Goal: Task Accomplishment & Management: Use online tool/utility

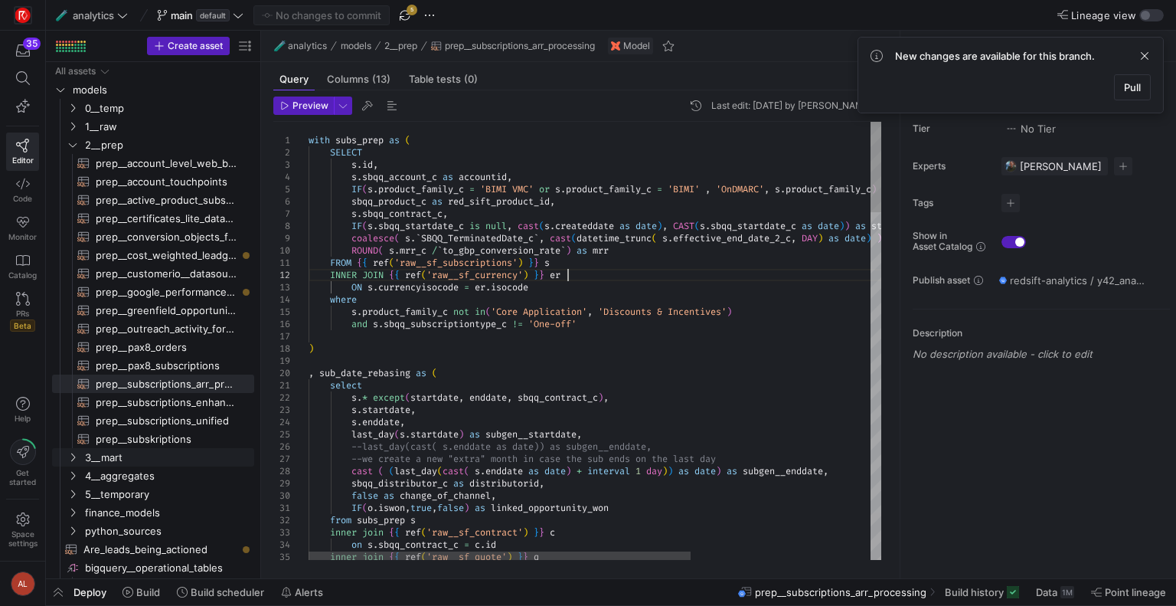
type textarea "SELECT [DOMAIN_NAME], s.sbqq_account_c as accountid, IF(s.product_family_c = 'B…"
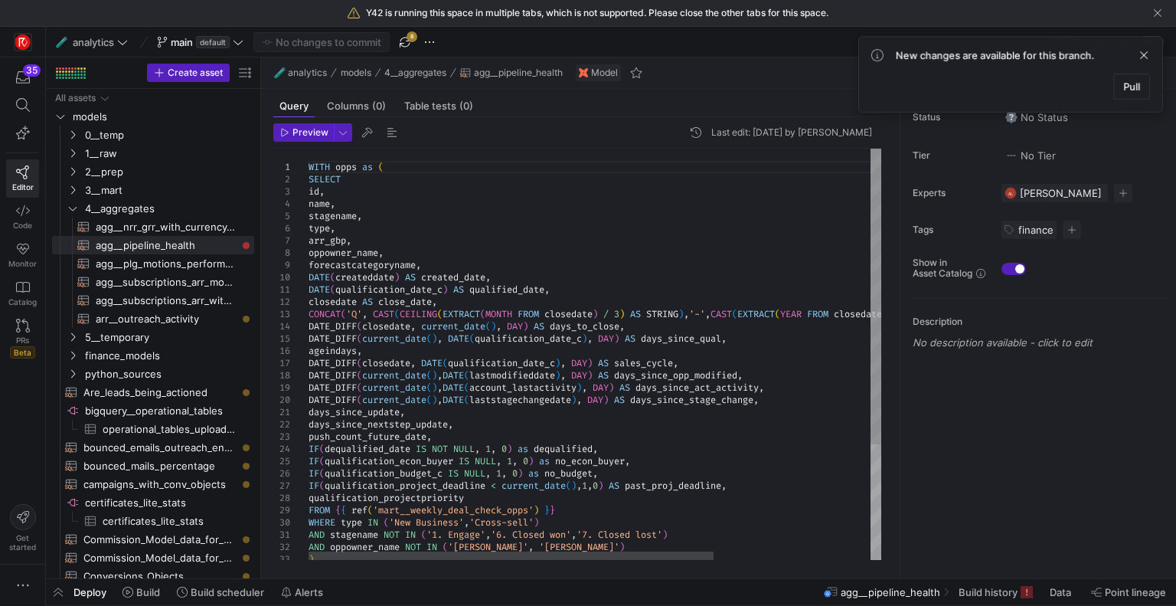
click at [391, 270] on div "WITH opps as ( SELECT id , name , stagename , type , arr_gbp , oppowner_name , …" at bounding box center [705, 435] width 793 height 573
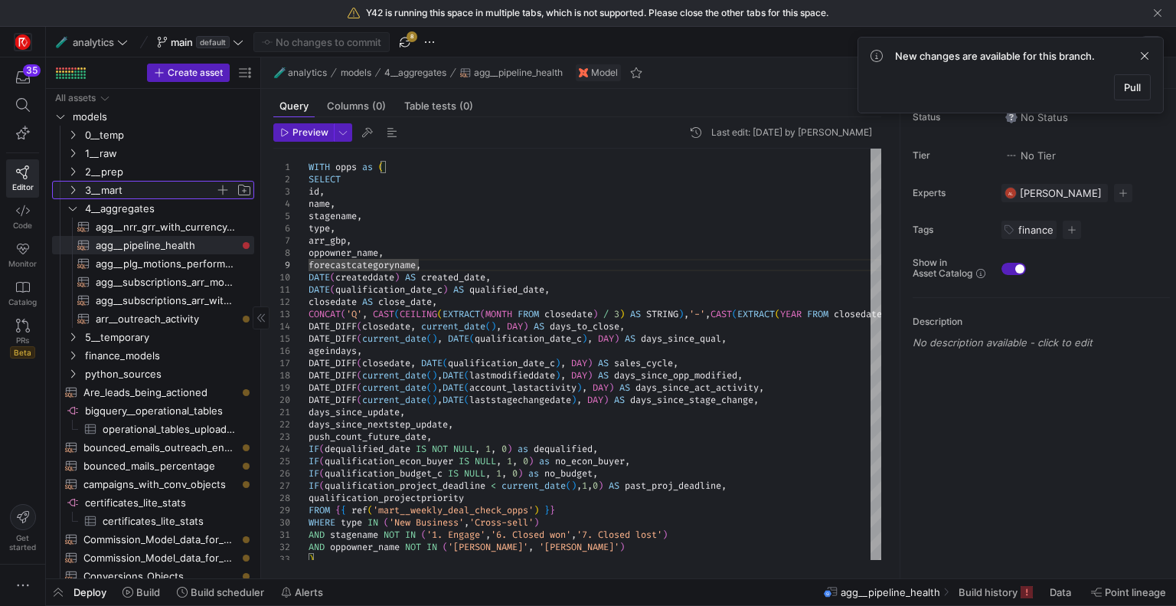
click at [72, 190] on icon "Press SPACE to select this row." at bounding box center [72, 189] width 11 height 9
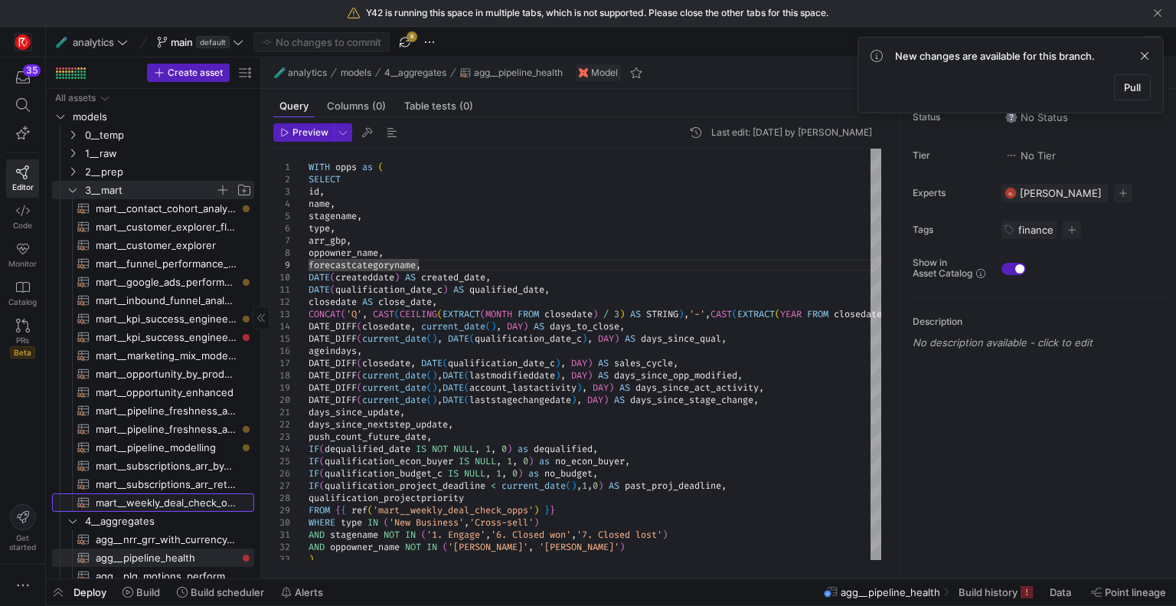
click at [159, 499] on span "mart__weekly_deal_check_opps​​​​​​​​​​" at bounding box center [166, 503] width 141 height 18
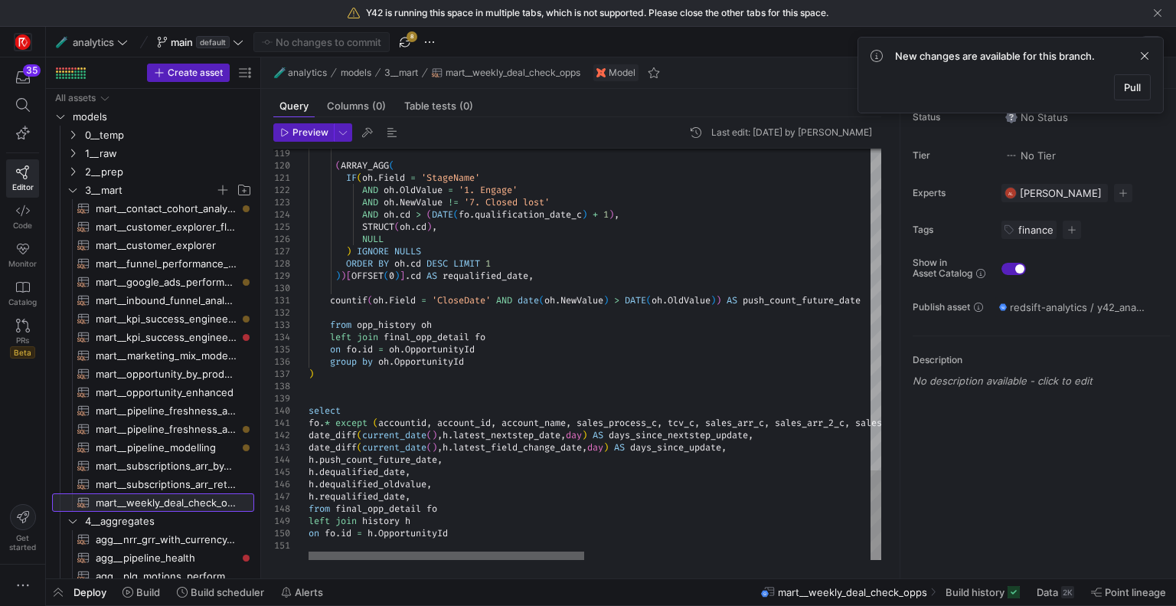
click at [372, 551] on div at bounding box center [447, 555] width 276 height 9
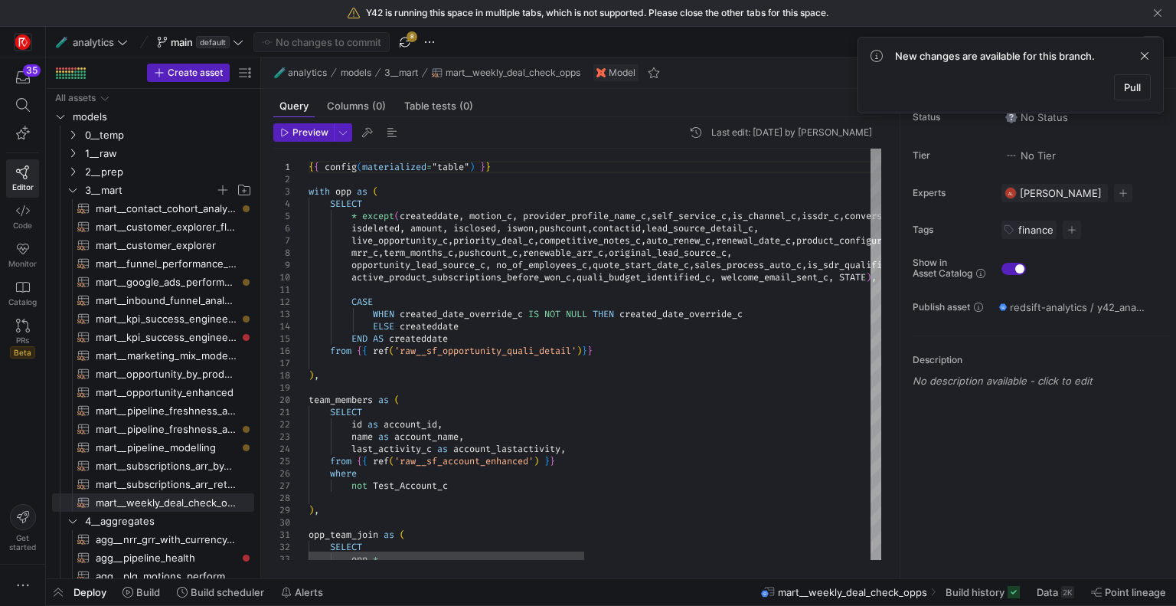
type textarea "SELECT id as account_id, name as account_name, last_activity_c as account_lasta…"
type textarea "f"
type textarea "on users_join.currencyisocode = exchange_rate.isocode ) , transforming_leadsour…"
type textarea "fore"
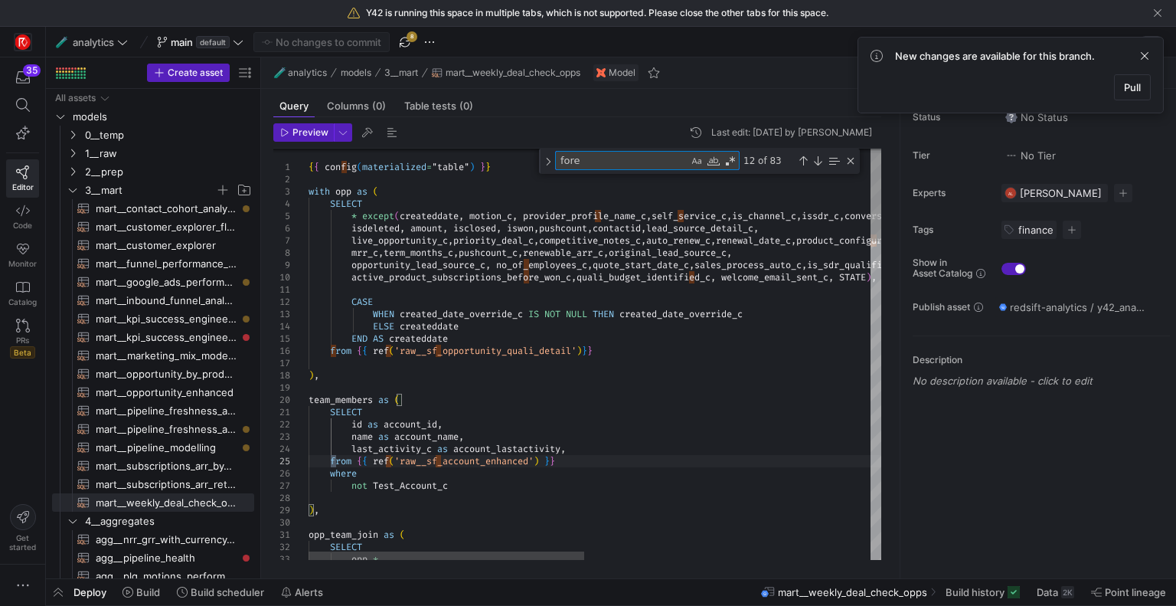
type textarea "ice_c,is_channel_c,issdr_c,conversion_object_c, isdeleted, amount, isclosed, is…"
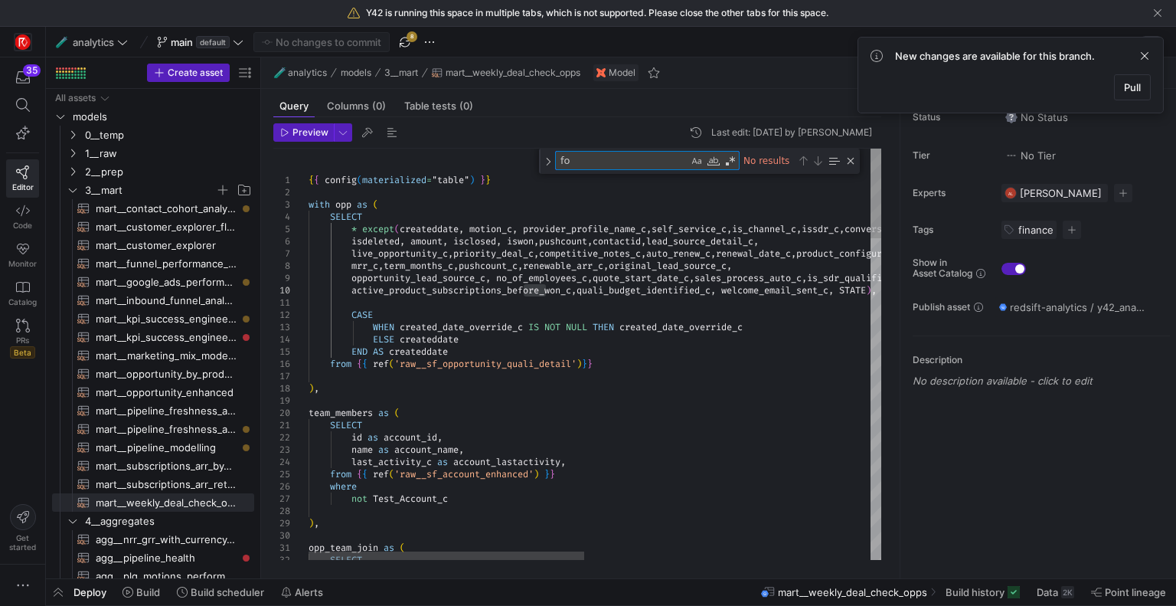
type textarea "f"
type textarea "SELECT id as account_id, name as account_name, last_activity_c as account_lasta…"
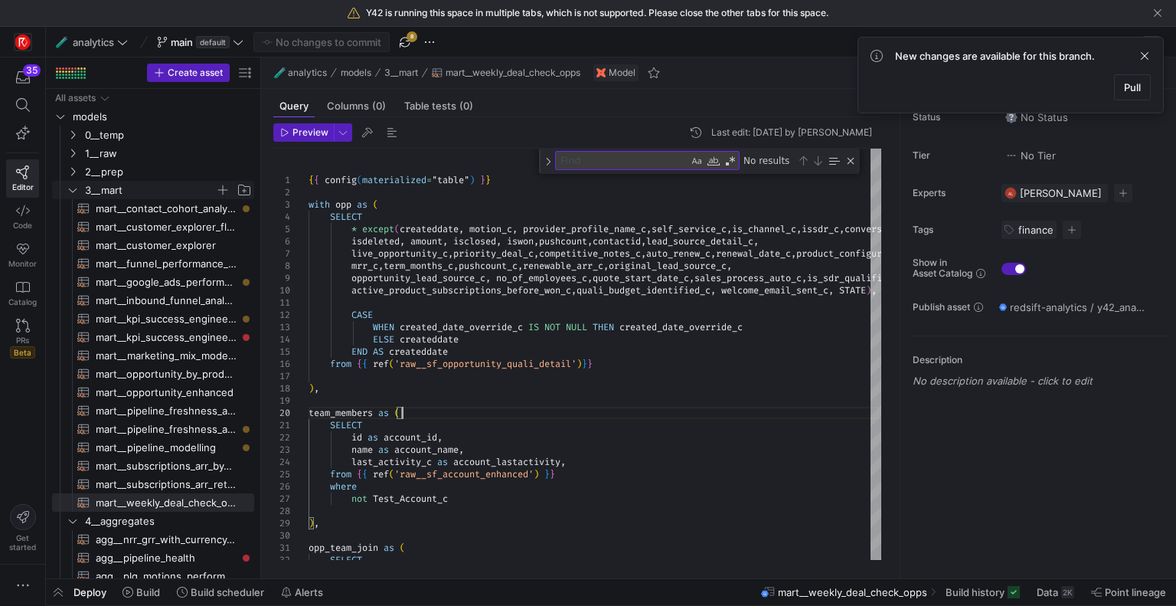
click at [72, 194] on icon "Press SPACE to select this row." at bounding box center [72, 189] width 11 height 9
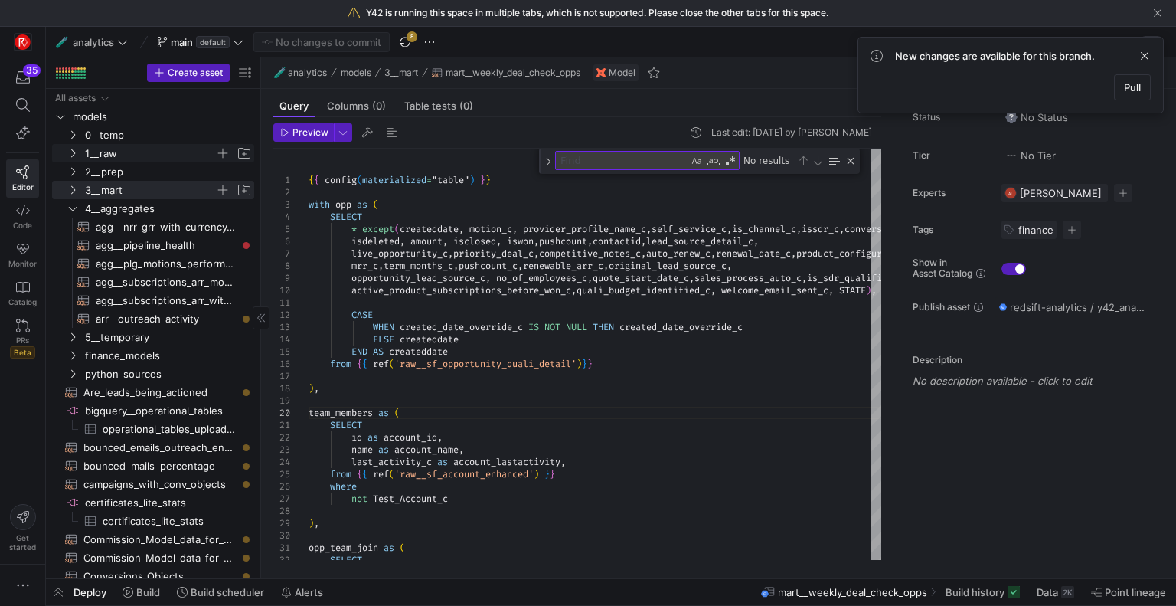
click at [70, 151] on icon "Press SPACE to select this row." at bounding box center [72, 153] width 11 height 9
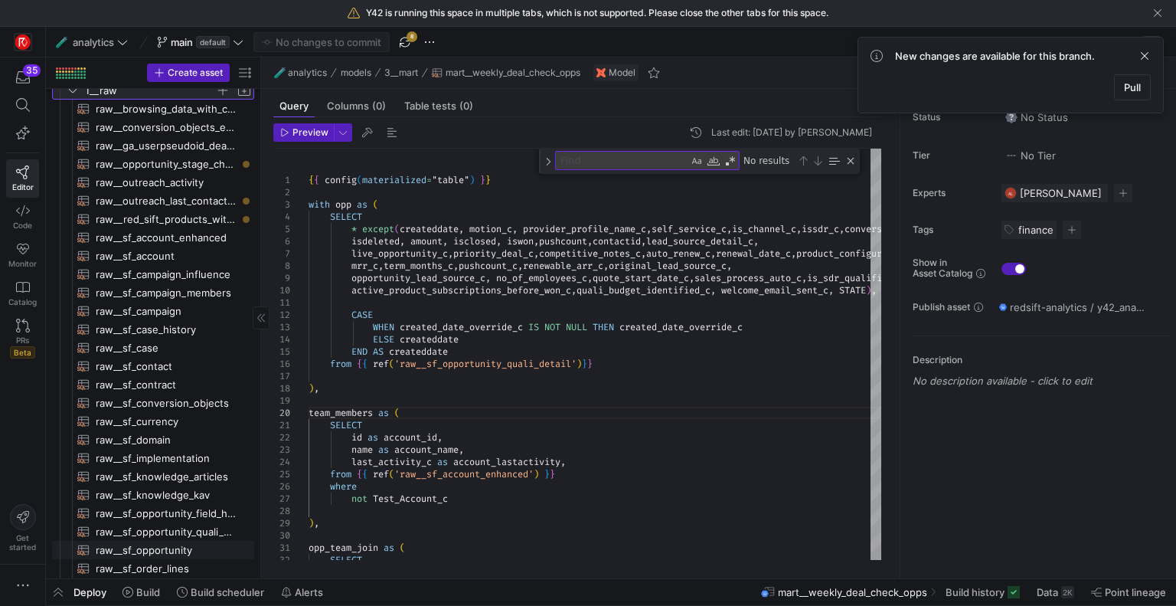
scroll to position [172, 0]
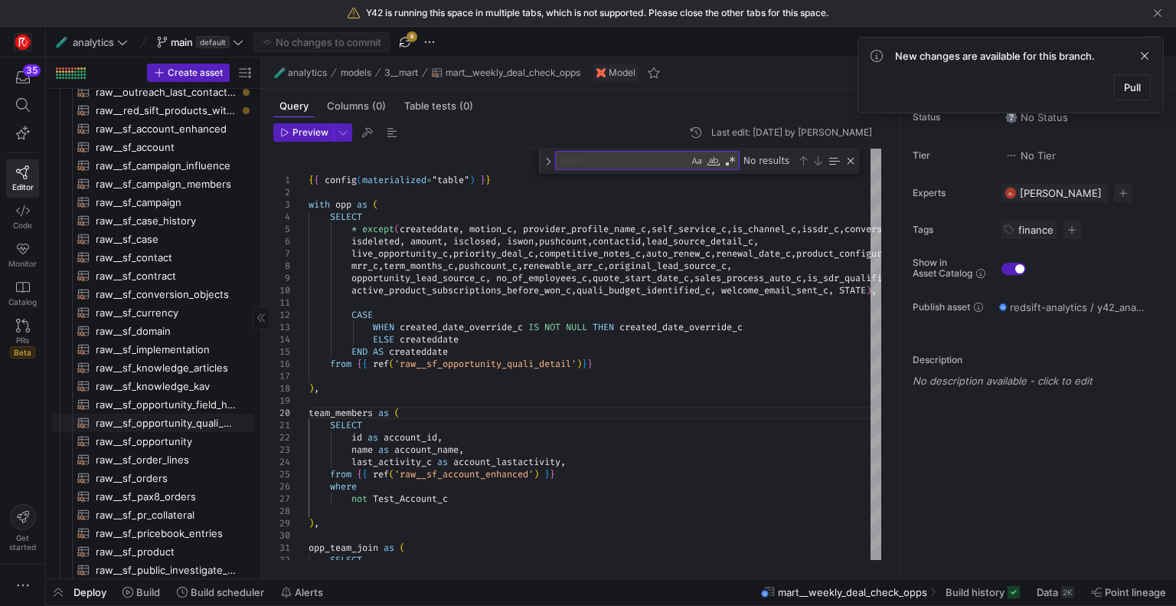
click at [181, 421] on span "raw__sf_opportunity_quali_detail​​​​​​​​​​" at bounding box center [166, 423] width 141 height 18
type textarea "{{ config( materialized="incremental", unique_key='id', incremental_strategy='m…"
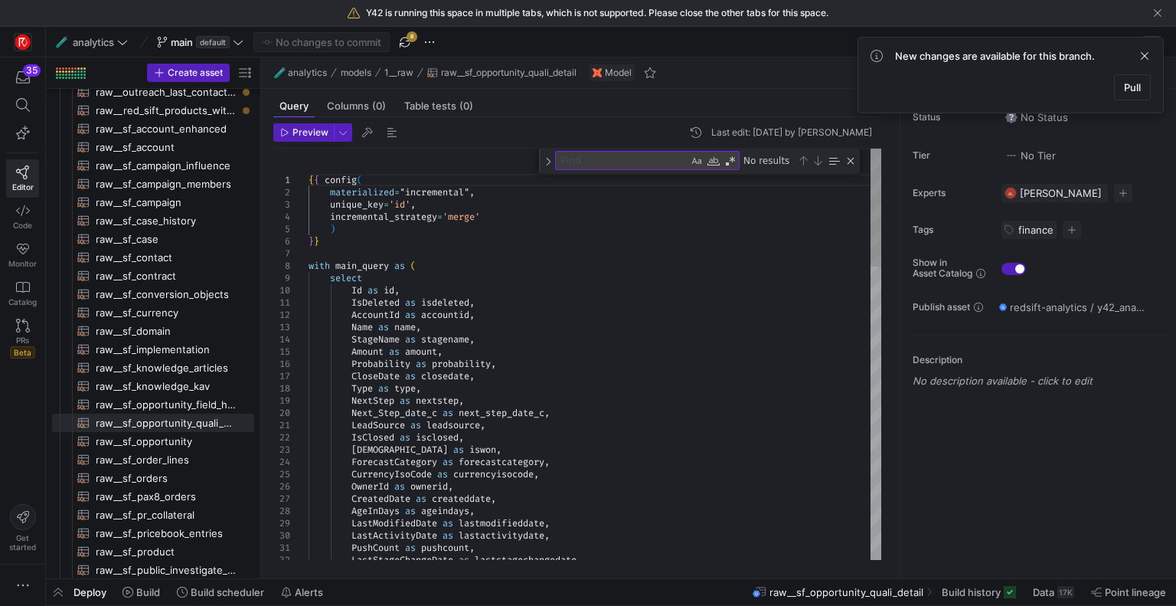
click at [620, 162] on textarea "Find" at bounding box center [622, 161] width 132 height 18
type textarea "f"
type textarea "LeadSource as leadsource, IsClosed as isclosed, IsWon as iswon, ForecastCategor…"
type textarea "forecast"
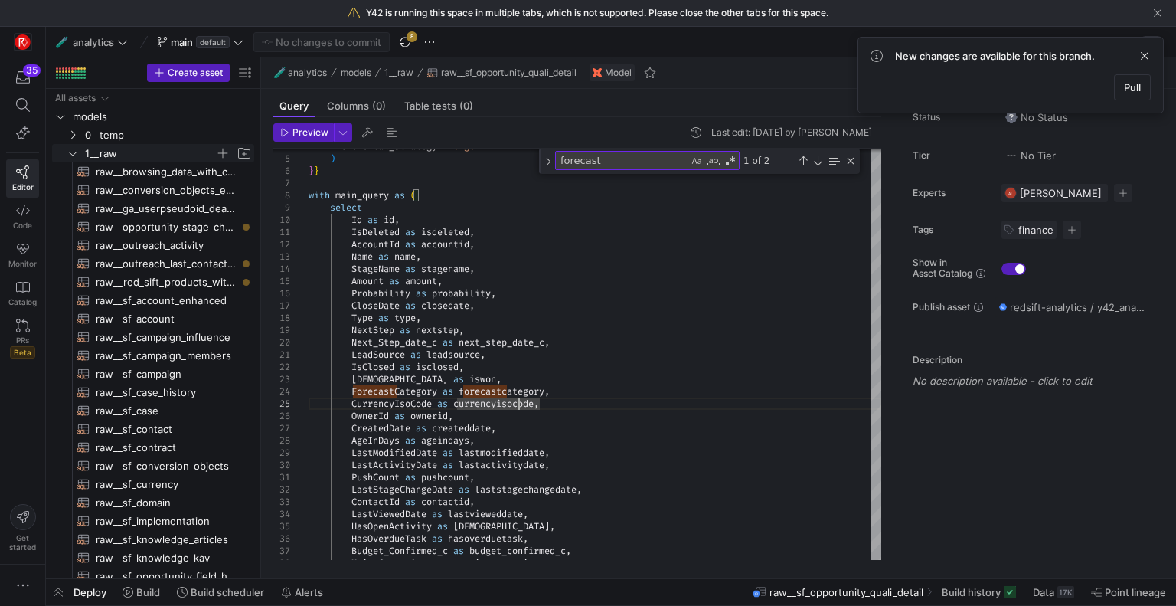
click at [67, 150] on y42-icon "Press SPACE to select this row." at bounding box center [73, 153] width 12 height 12
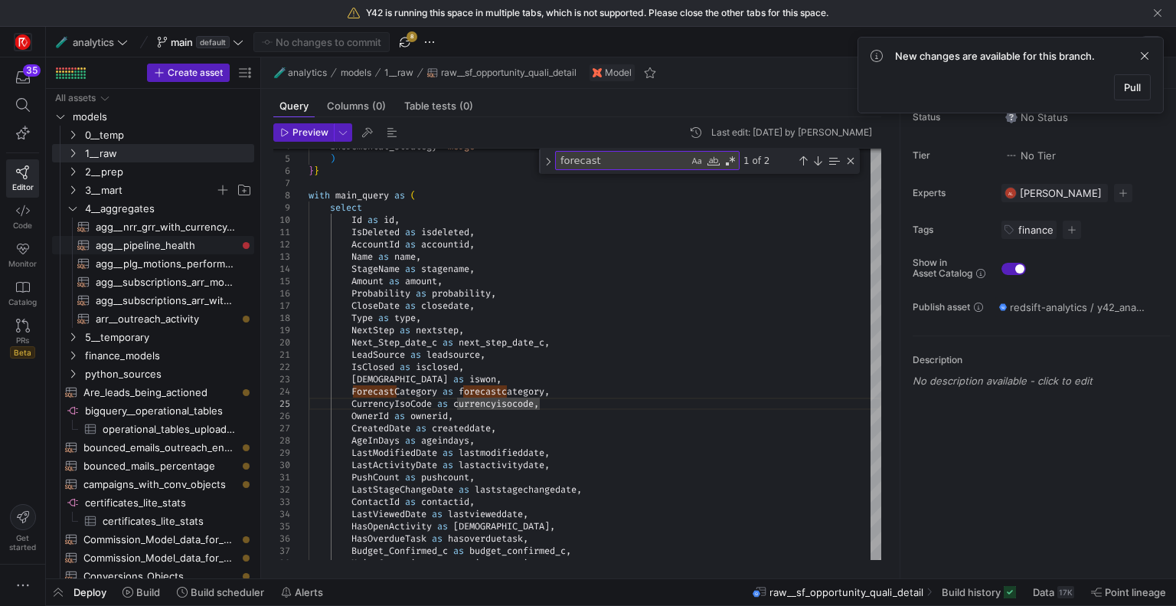
click at [153, 245] on span "agg__pipeline_health​​​​​​​​​​" at bounding box center [166, 246] width 141 height 18
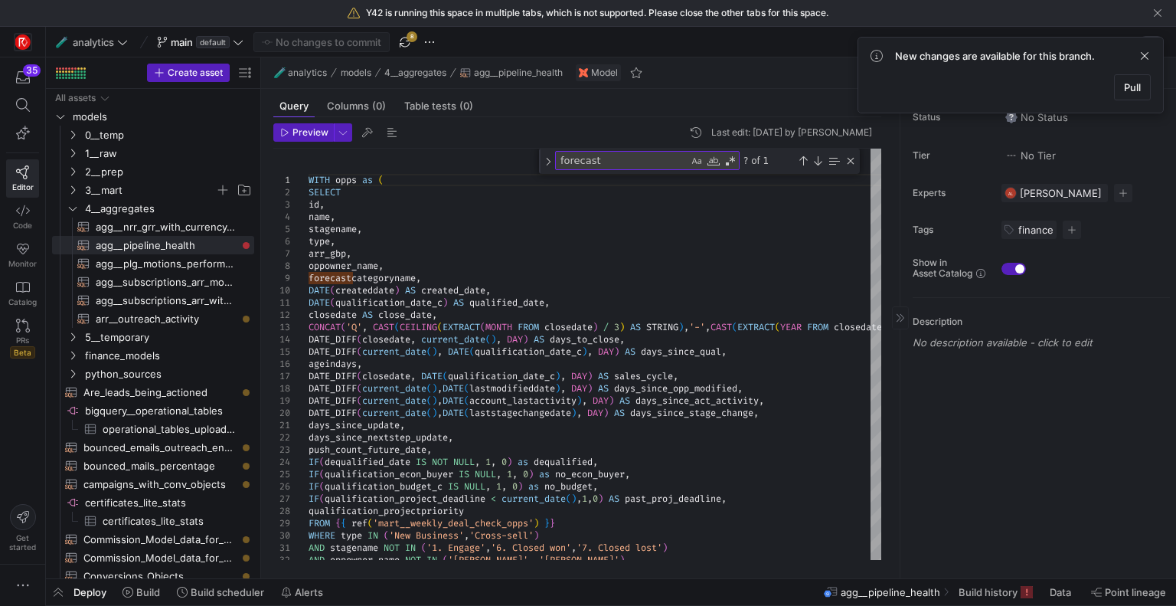
click at [1091, 465] on div "Status No Status Tier No Tier Experts AL Arielle Lode 1 expert Tags finance 1 t…" at bounding box center [1039, 333] width 276 height 489
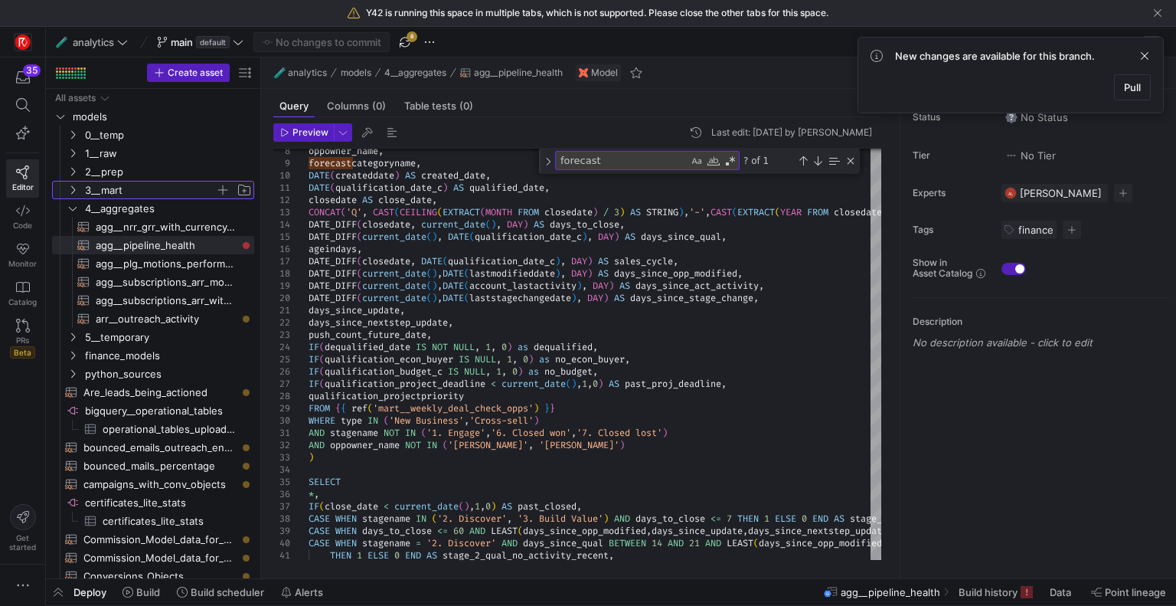
click at [71, 186] on icon "Press SPACE to select this row." at bounding box center [73, 190] width 4 height 8
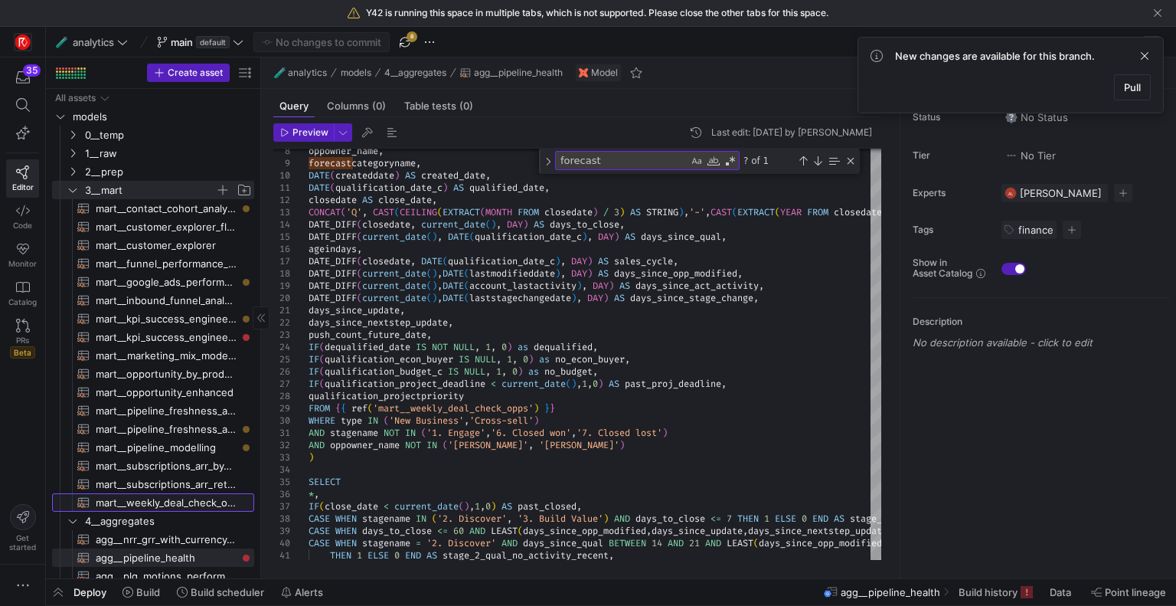
click at [159, 498] on span "mart__weekly_deal_check_opps​​​​​​​​​​" at bounding box center [166, 503] width 141 height 18
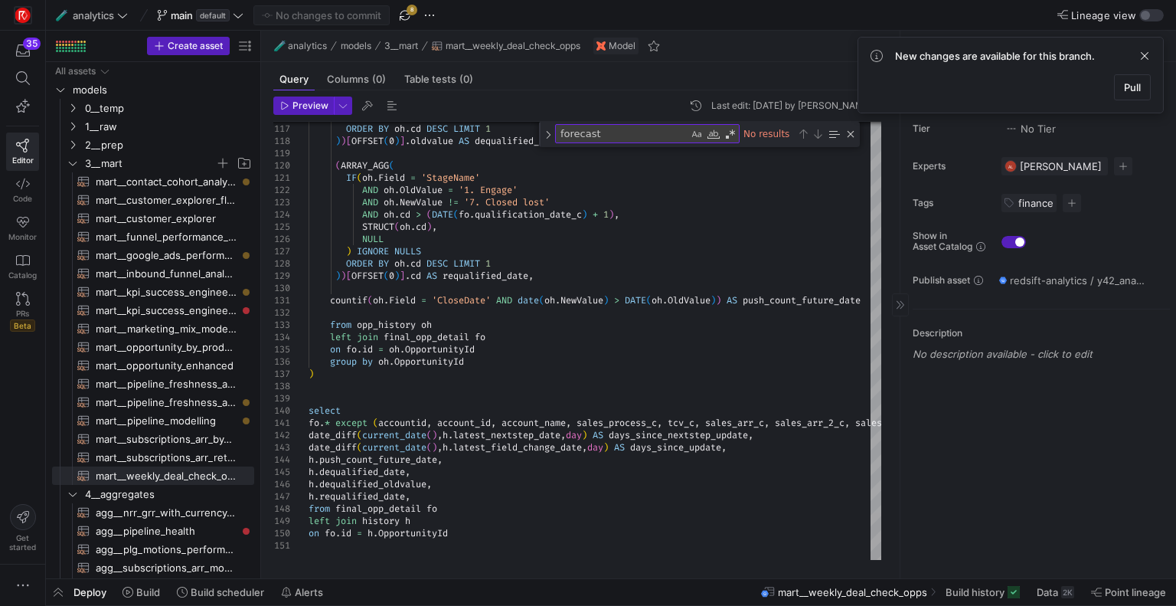
drag, startPoint x: 1055, startPoint y: 490, endPoint x: 1010, endPoint y: 489, distance: 44.4
click at [1055, 490] on div "Status No Status Tier No Tier Experts AL Arielle Lode 1 expert Tags finance 1 t…" at bounding box center [1039, 320] width 276 height 516
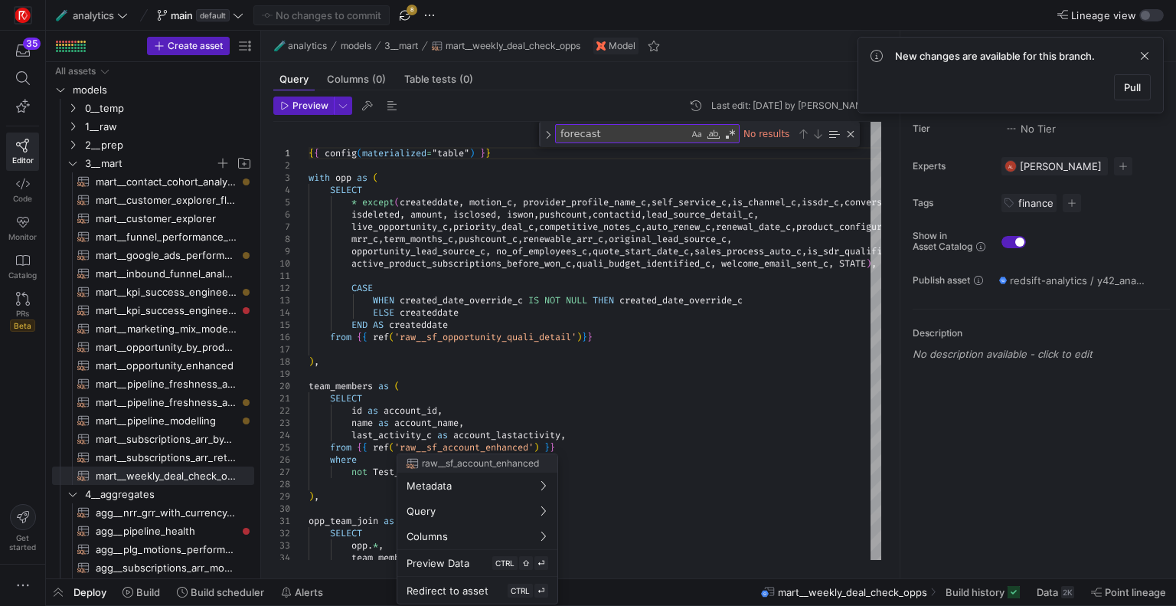
click at [80, 122] on div at bounding box center [588, 303] width 1176 height 606
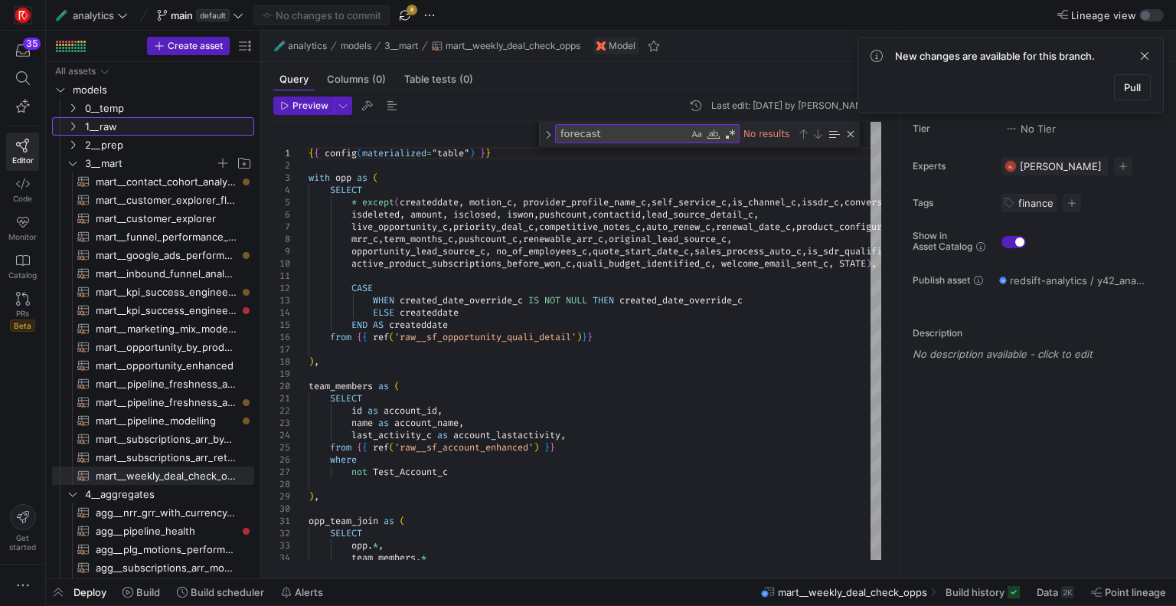
click at [68, 128] on icon "Press SPACE to select this row." at bounding box center [72, 126] width 11 height 9
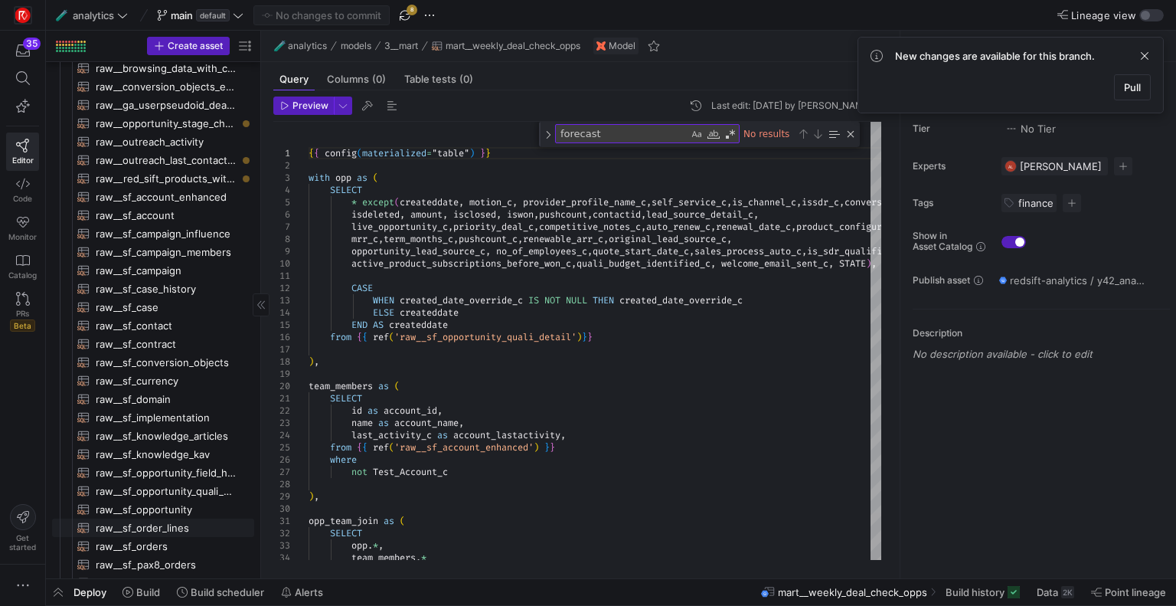
scroll to position [77, 0]
click at [183, 489] on span "raw__sf_opportunity_quali_detail​​​​​​​​​​" at bounding box center [166, 491] width 141 height 18
type textarea "{{ config( materialized="incremental", unique_key='id', incremental_strategy='m…"
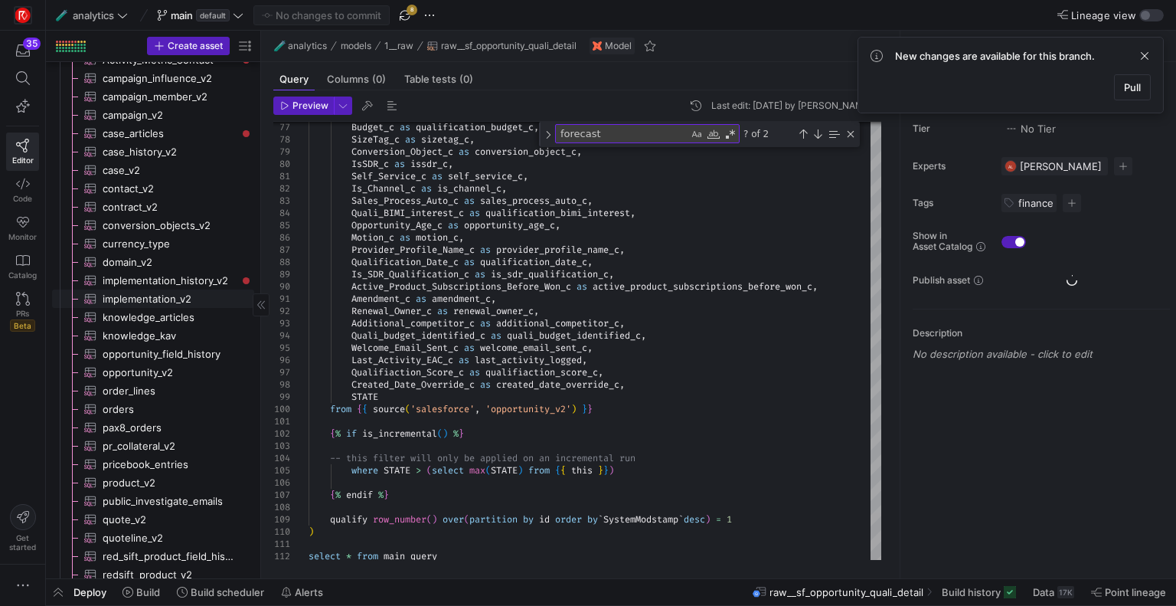
scroll to position [2757, 0]
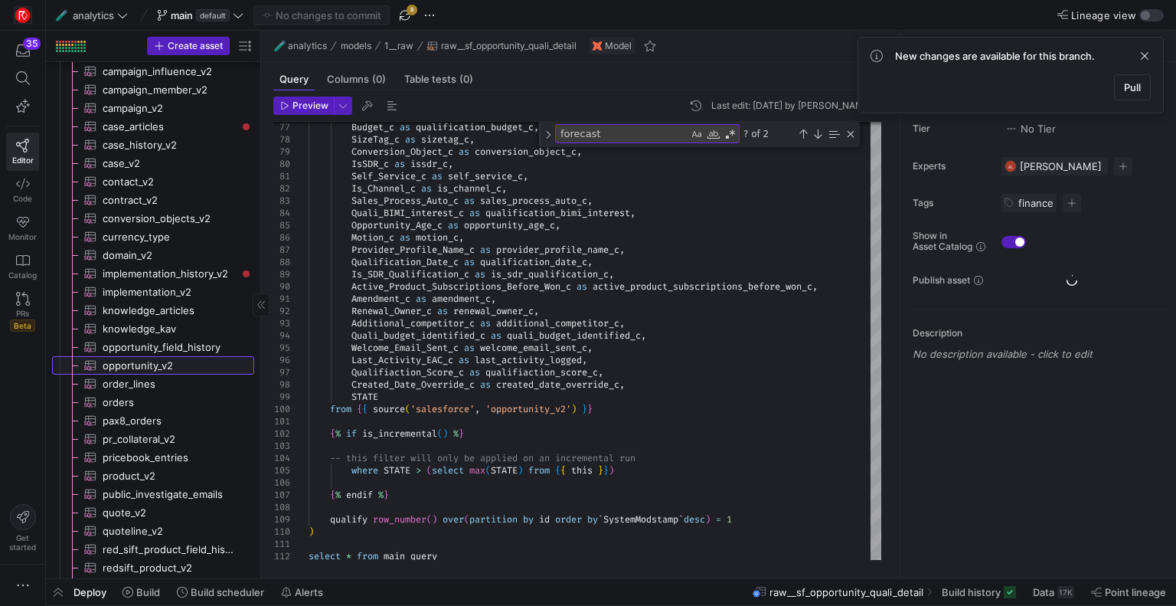
click at [157, 366] on span "opportunity_v2​​​​​​​​​" at bounding box center [170, 366] width 134 height 18
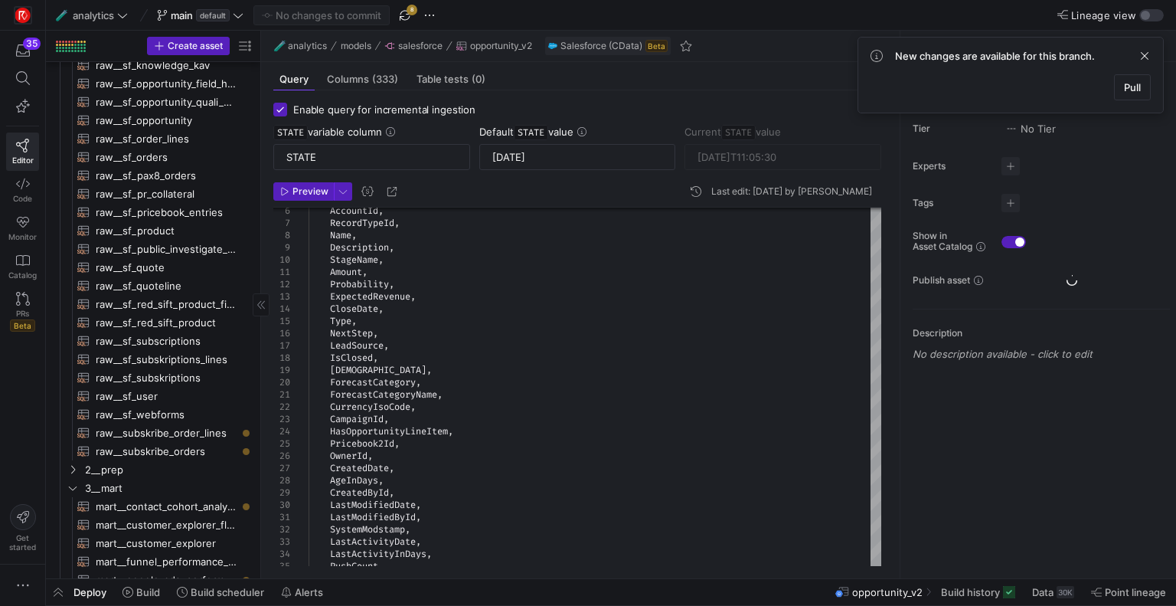
scroll to position [306, 0]
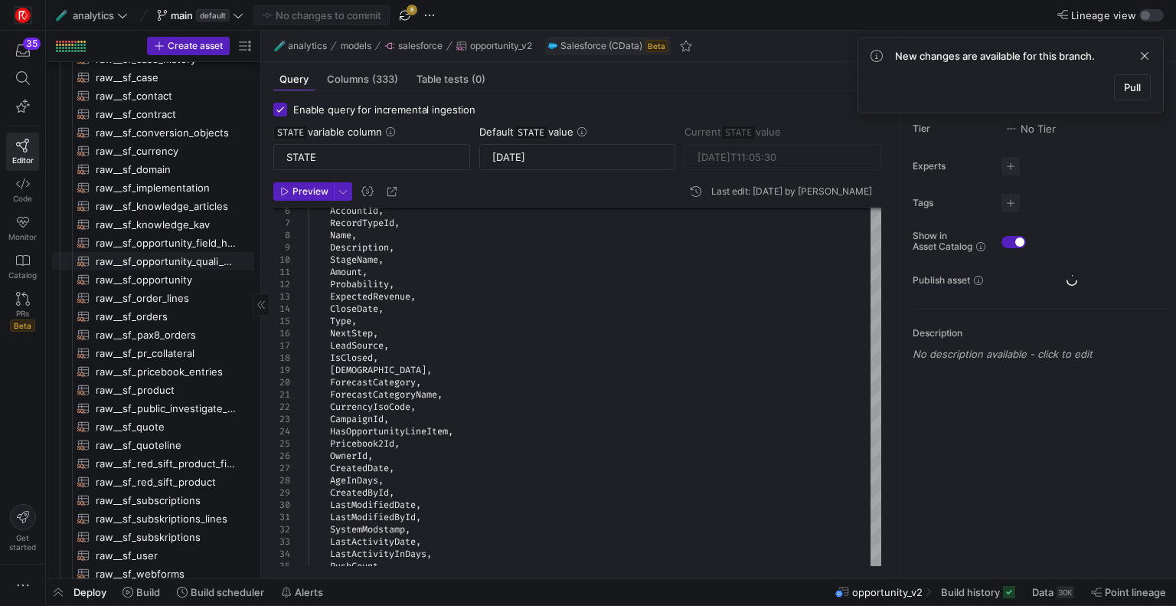
click at [198, 257] on span "raw__sf_opportunity_quali_detail​​​​​​​​​​" at bounding box center [166, 262] width 141 height 18
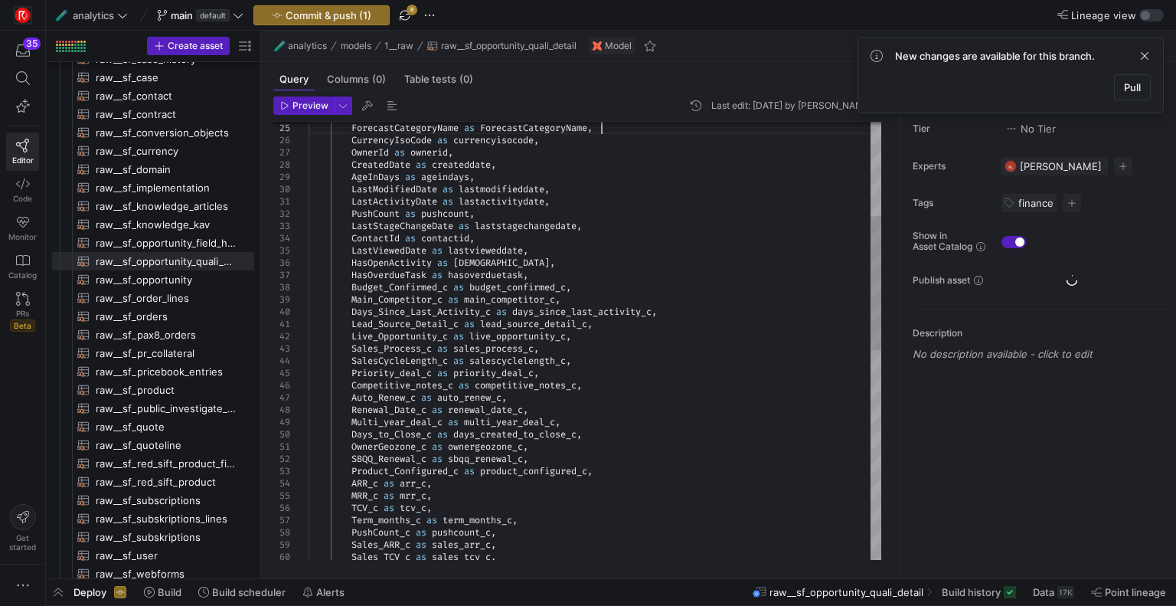
type textarea "LeadSource as leadsource, IsClosed as isclosed, IsWon as iswon, ForecastCategor…"
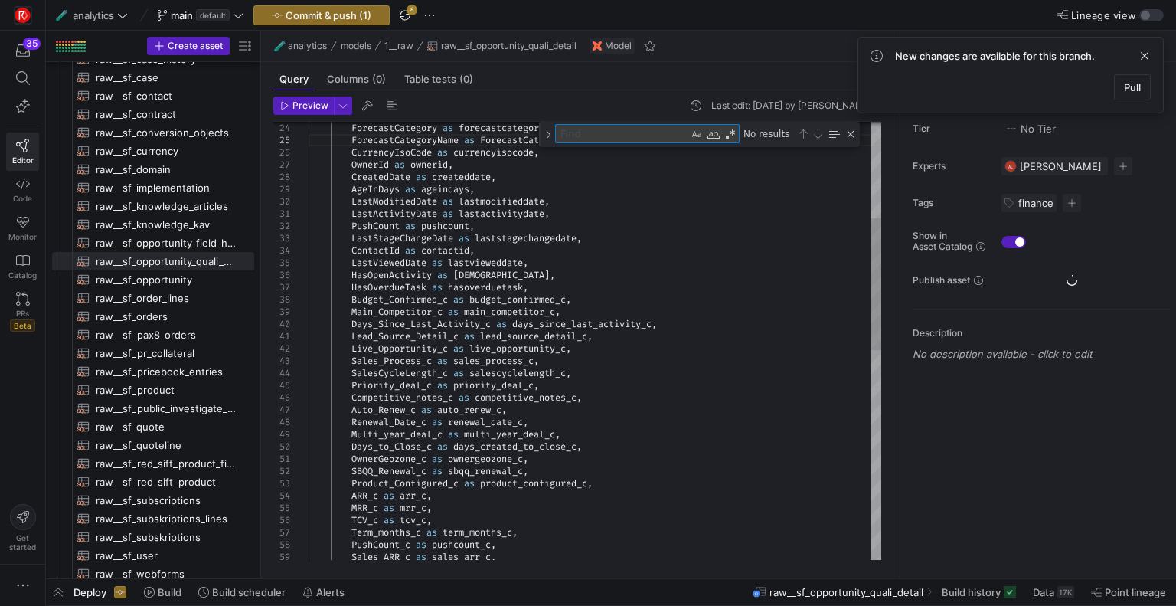
type textarea "n"
type textarea "LastActivityDate as lastactivitydate, PushCount as pushcount, LastStageChangeDa…"
type textarea "nam"
type textarea "IsSDR_c as issdr_c, Self_Service_c as self_service_c, Is_Channel_c as is_channe…"
type textarea "name"
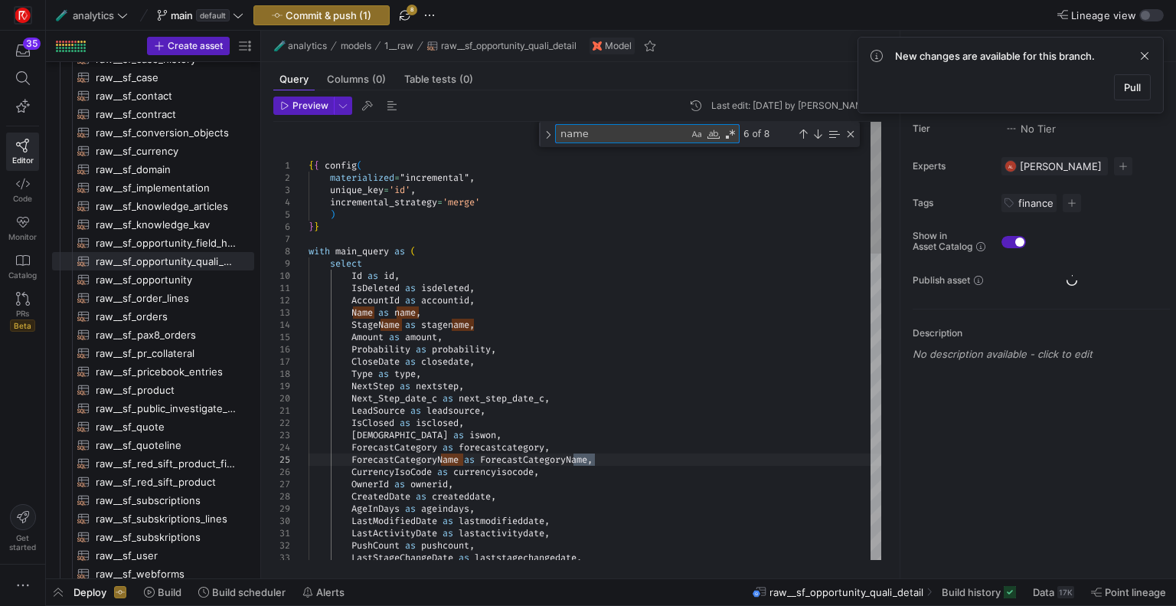
type textarea "IsSDR_c as issdr_c, Self_Service_c as self_service_c, Is_Channel_c as is_channe…"
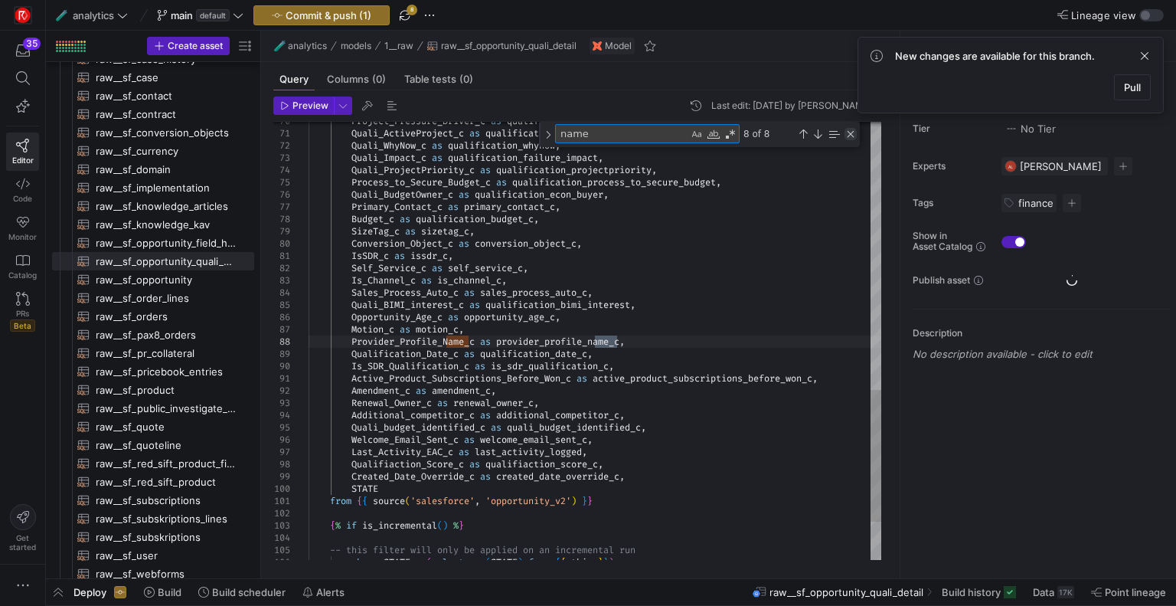
type textarea "name"
click at [855, 129] on div "Close (Escape)" at bounding box center [851, 134] width 12 height 12
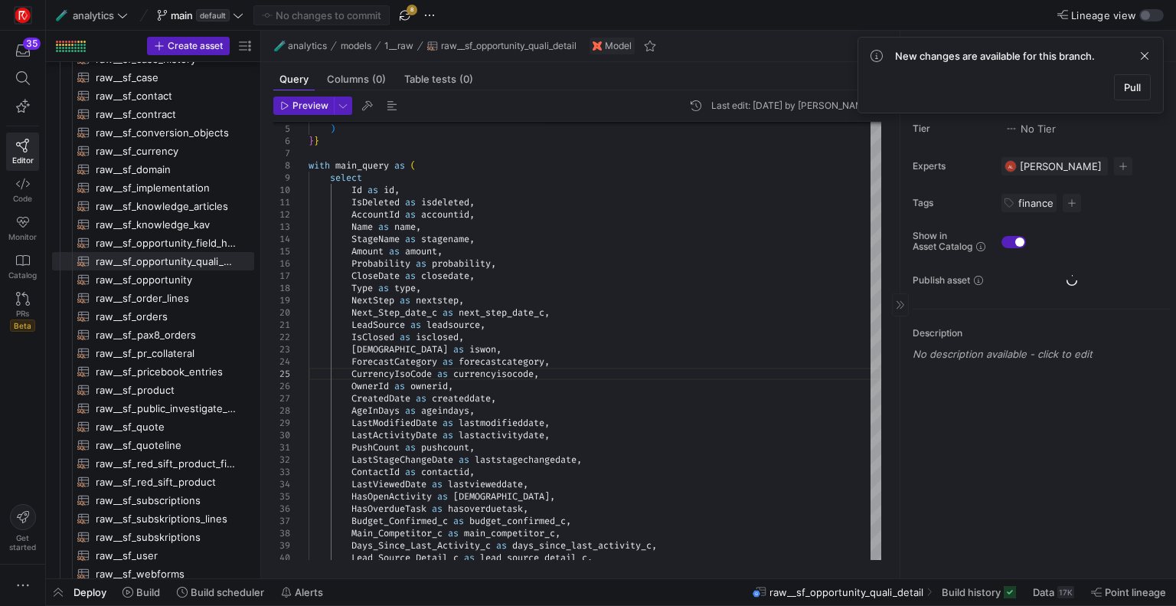
click at [1094, 477] on div "Status No Status Tier No Tier Experts AL Arielle Lode 1 expert Tags finance 1 t…" at bounding box center [1039, 320] width 276 height 516
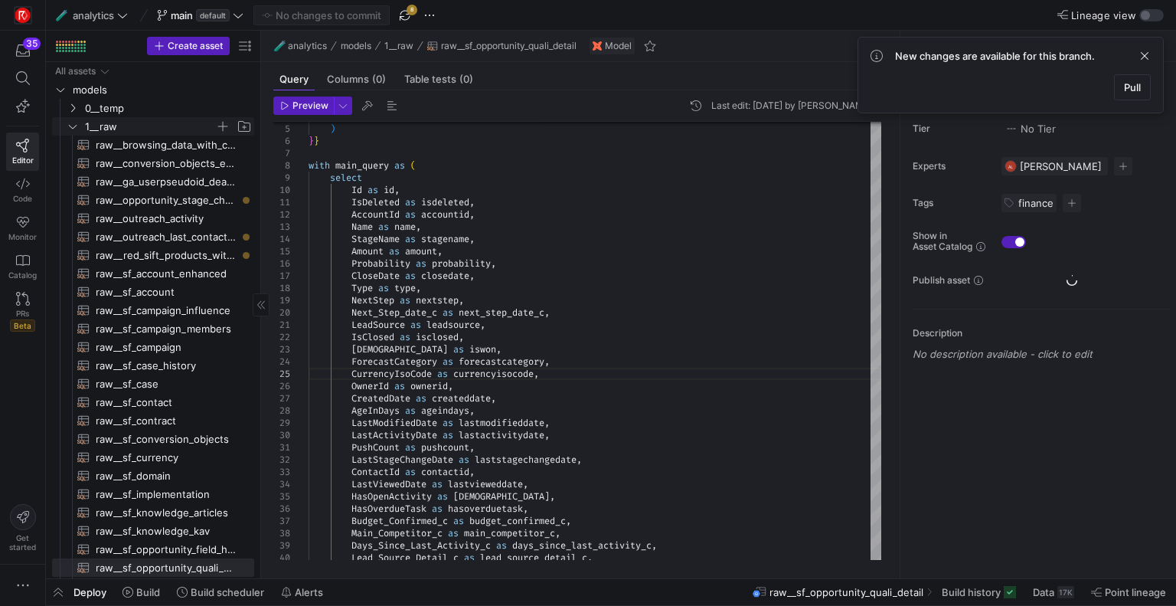
click at [68, 123] on icon "Press SPACE to select this row." at bounding box center [72, 126] width 11 height 9
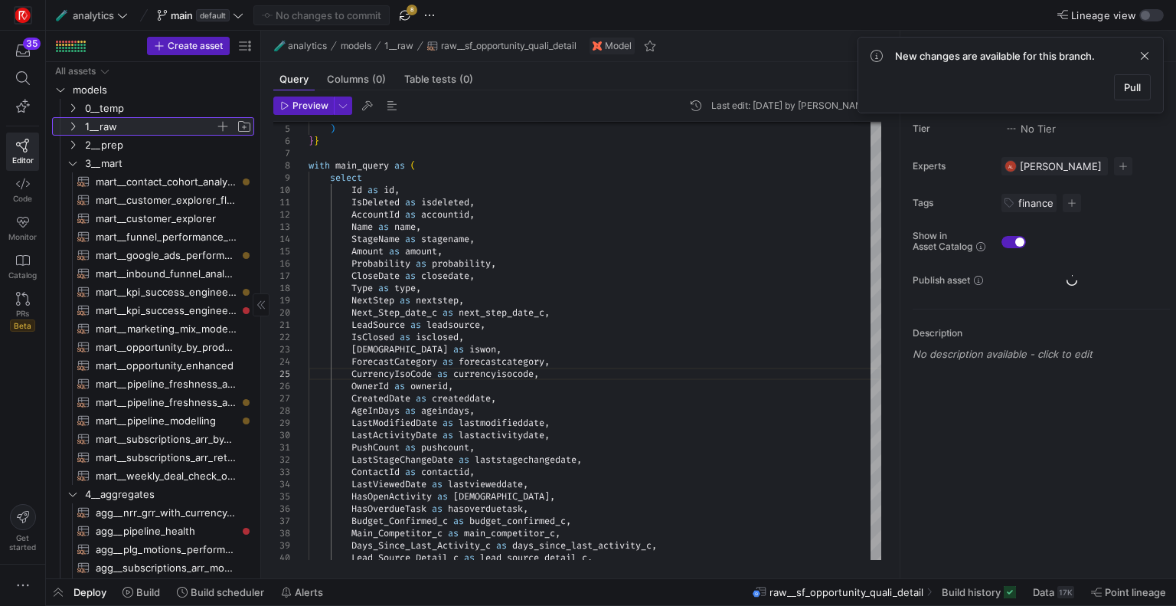
click at [70, 127] on icon at bounding box center [72, 126] width 11 height 9
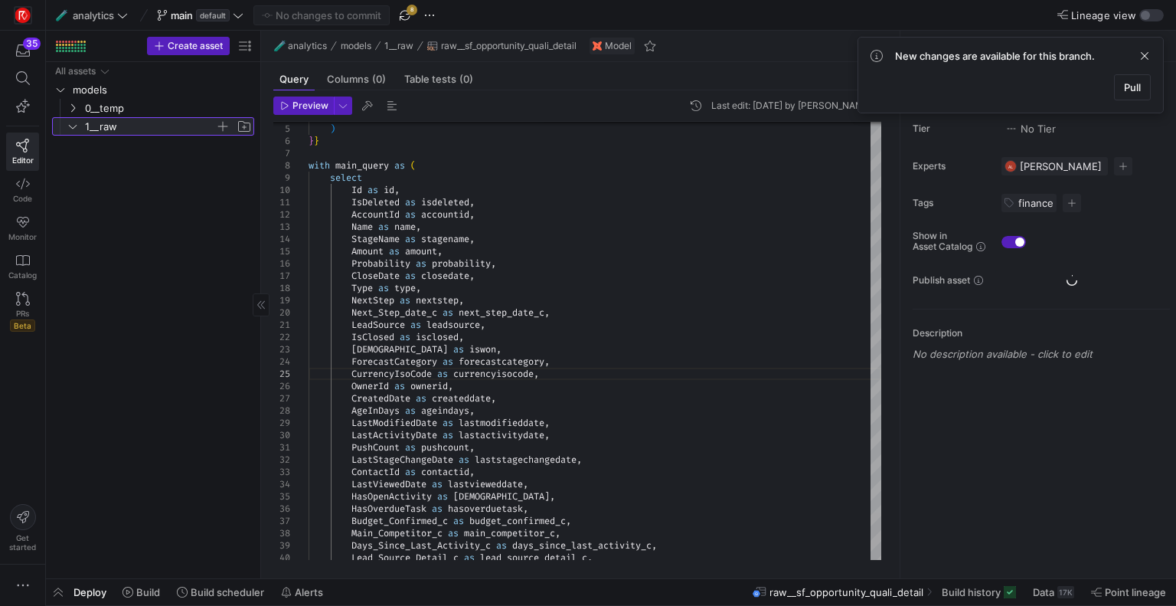
click at [70, 127] on icon at bounding box center [72, 126] width 11 height 9
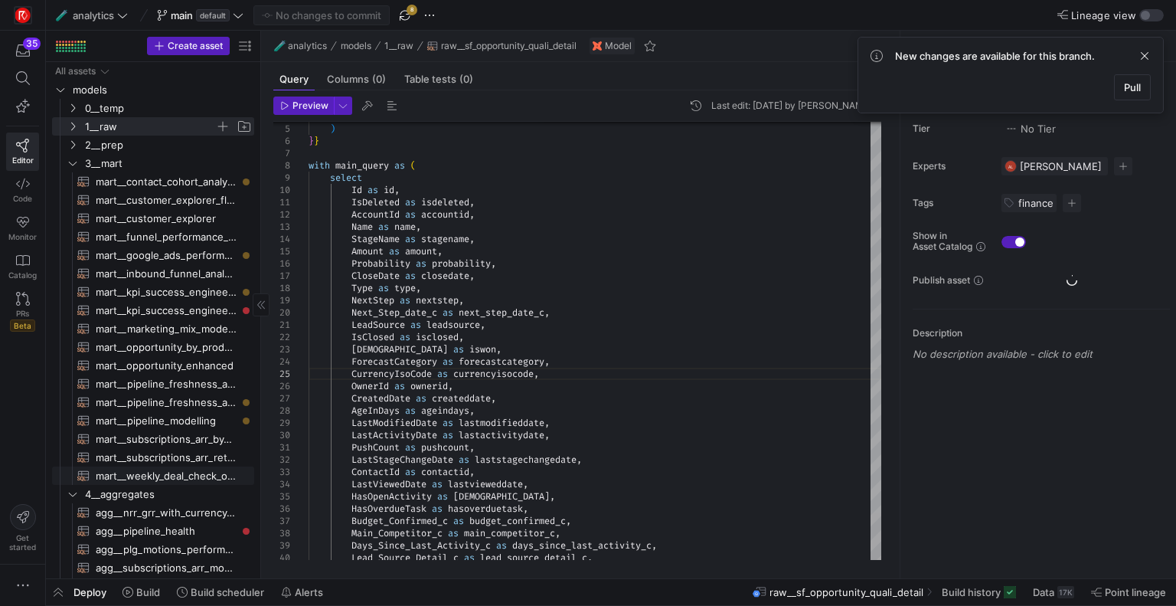
click at [176, 468] on span "mart__weekly_deal_check_opps​​​​​​​​​​" at bounding box center [166, 476] width 141 height 18
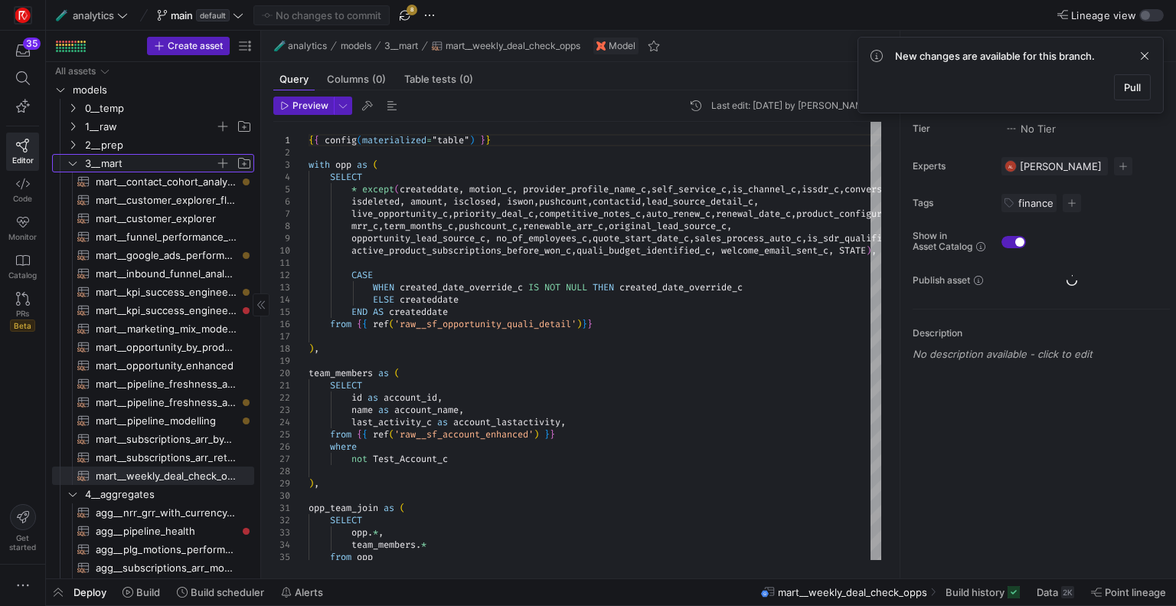
click at [74, 163] on icon "Press SPACE to select this row." at bounding box center [73, 164] width 8 height 4
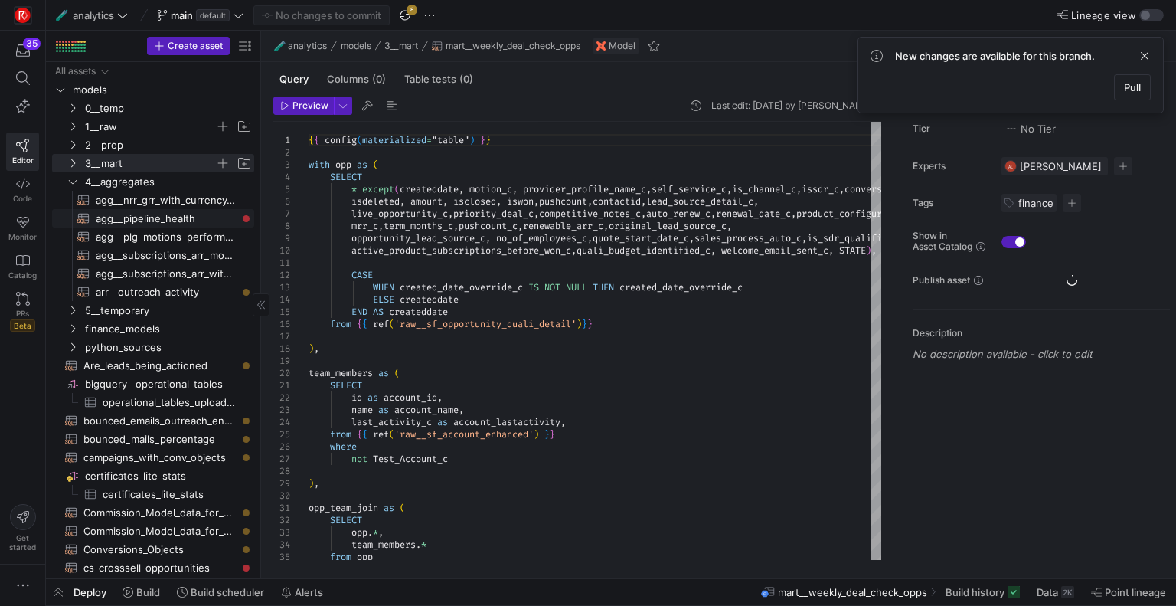
click at [144, 214] on span "agg__pipeline_health​​​​​​​​​​" at bounding box center [166, 219] width 141 height 18
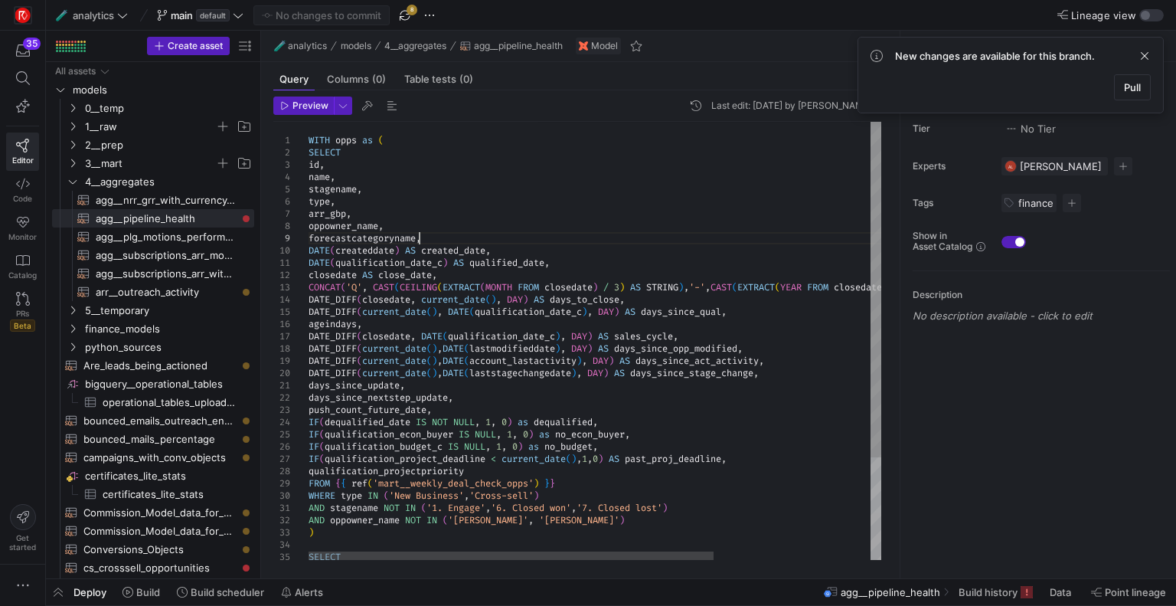
scroll to position [49, 0]
drag, startPoint x: 417, startPoint y: 240, endPoint x: 397, endPoint y: 237, distance: 20.1
click at [397, 237] on div "WITH opps as ( SELECT id , name , stagename , type , arr_gbp , oppowner_name , …" at bounding box center [705, 408] width 793 height 573
type textarea "WITH opps as ( SELECT id, name, stagename, type, arr_gbp, oppowner_name, foreca…"
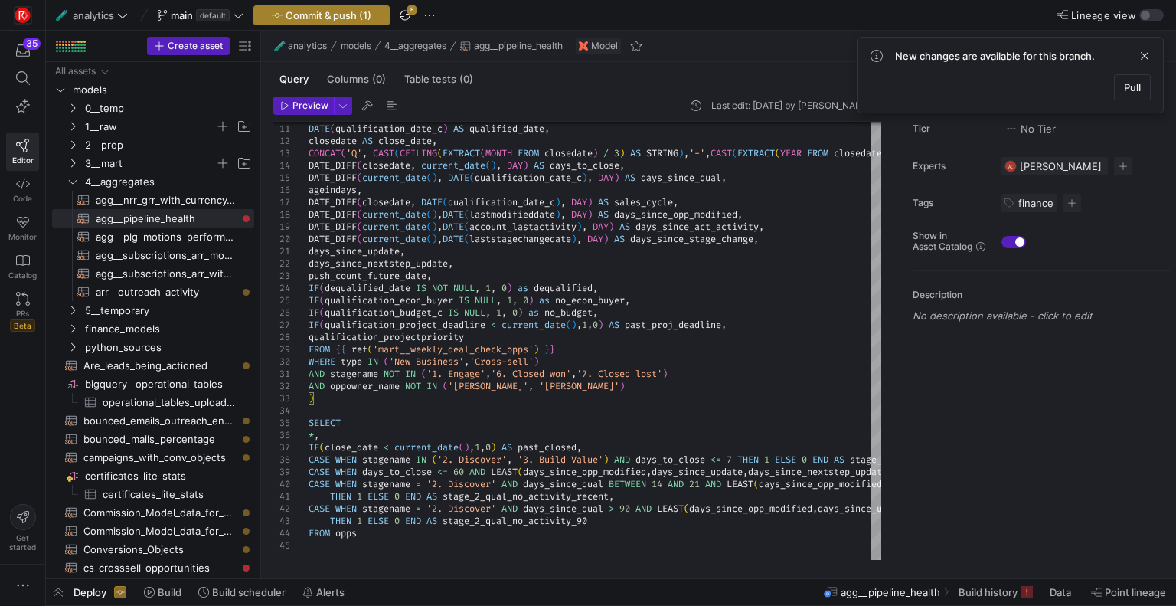
click at [337, 12] on span "Commit & push (1)" at bounding box center [329, 15] width 86 height 12
click at [1135, 85] on span "Pull" at bounding box center [1132, 87] width 17 height 12
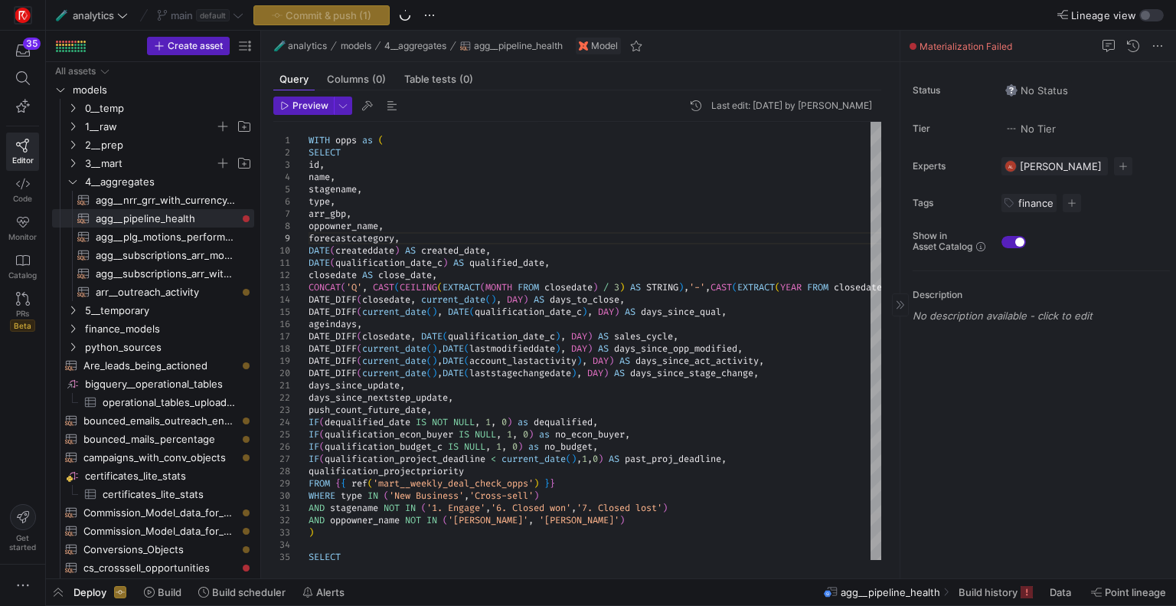
click at [1088, 460] on div "Status No Status Tier No Tier Experts AL Arielle Lode 1 expert Tags finance 1 t…" at bounding box center [1039, 320] width 276 height 516
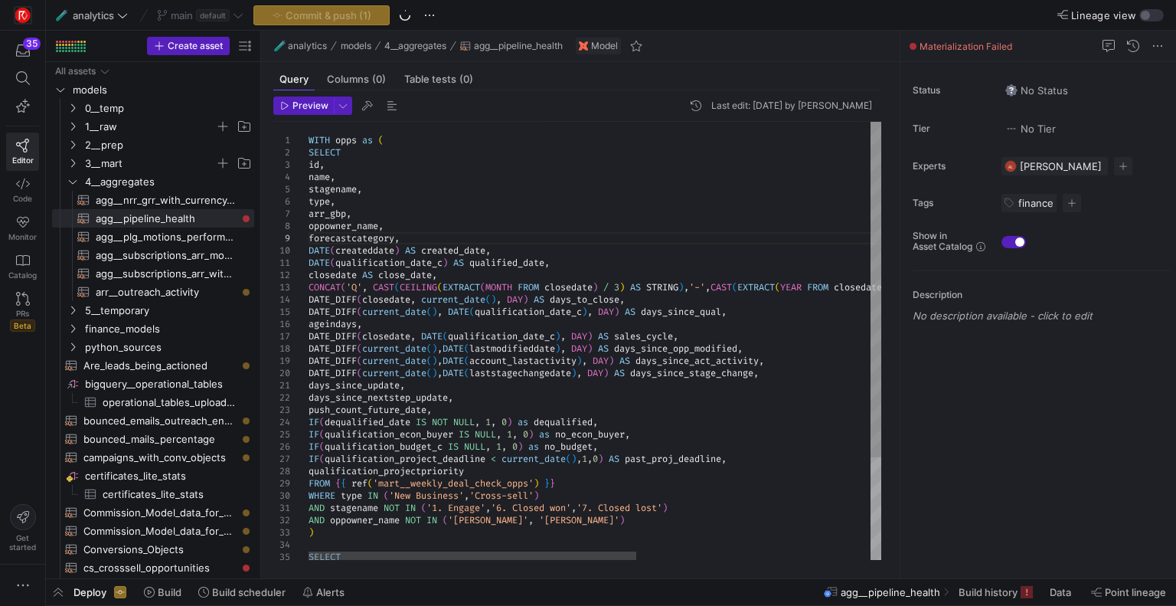
click at [559, 201] on div "DATE ( createddate ) AS created_date , DATE ( qualification_date_c ) AS qualifi…" at bounding box center [799, 408] width 980 height 573
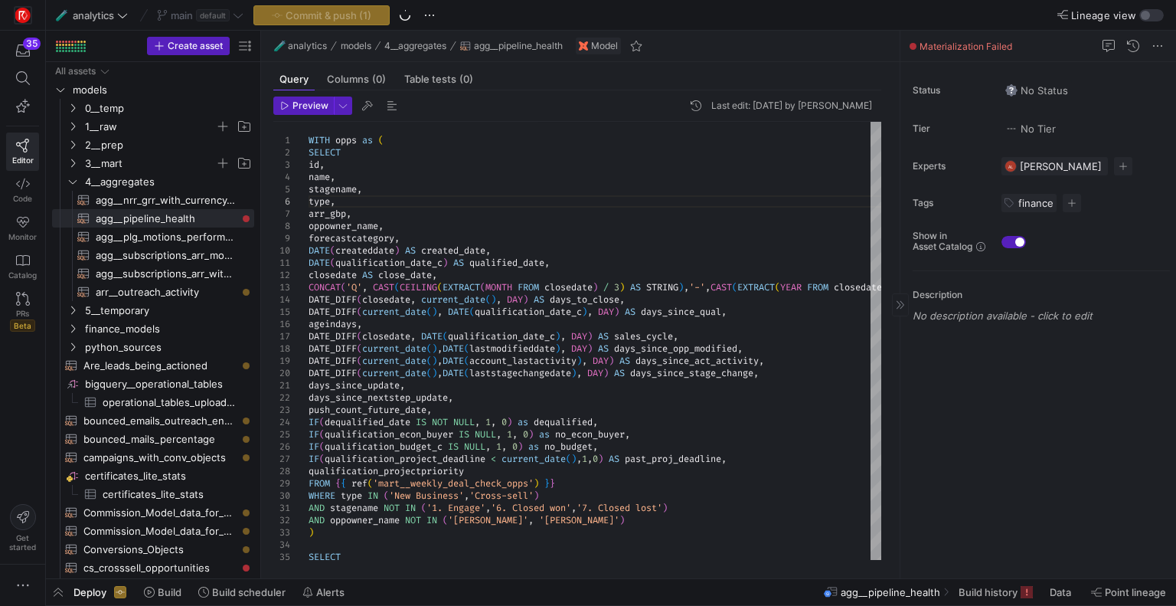
click at [1027, 459] on div "Status No Status Tier No Tier Experts AL Arielle Lode 1 expert Tags finance 1 t…" at bounding box center [1039, 320] width 276 height 516
